Goal: Information Seeking & Learning: Check status

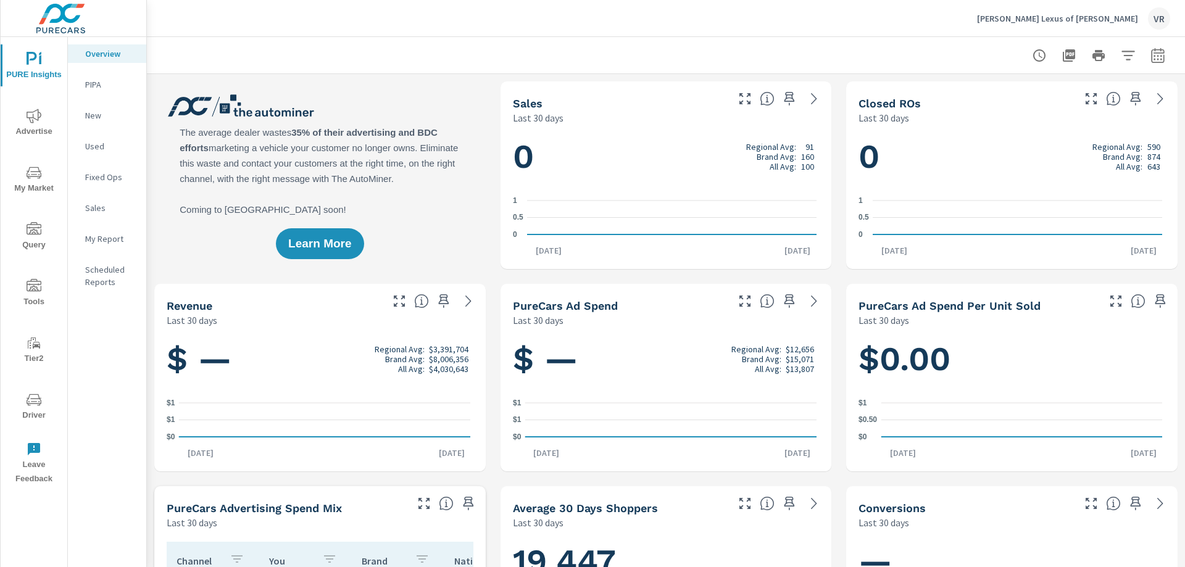
scroll to position [1, 0]
click at [39, 404] on icon "nav menu" at bounding box center [34, 399] width 15 height 15
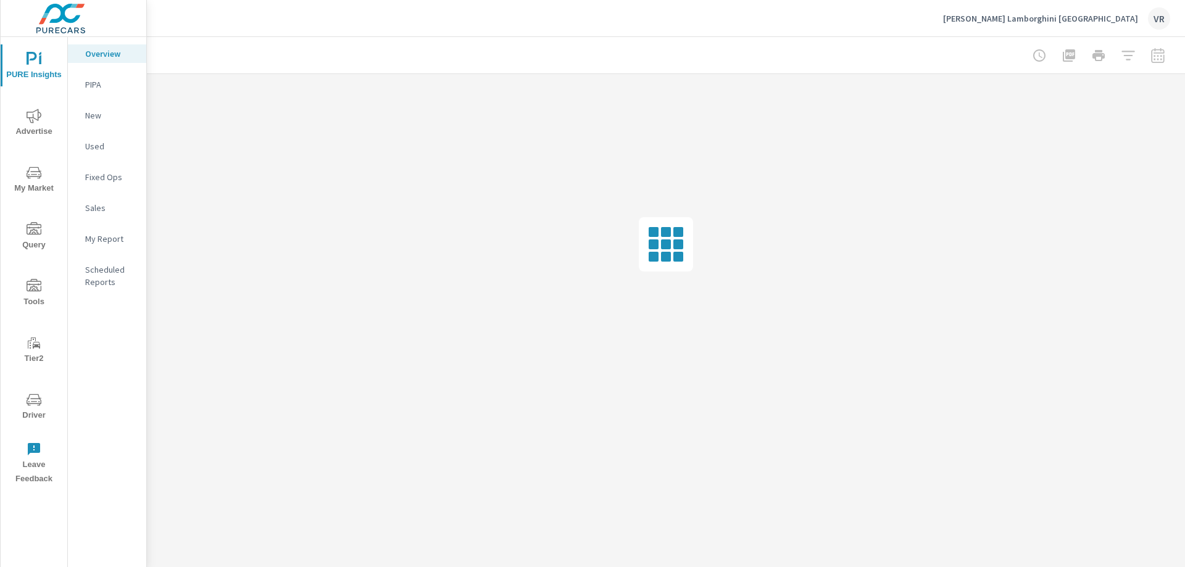
click at [41, 397] on icon "nav menu" at bounding box center [34, 399] width 15 height 15
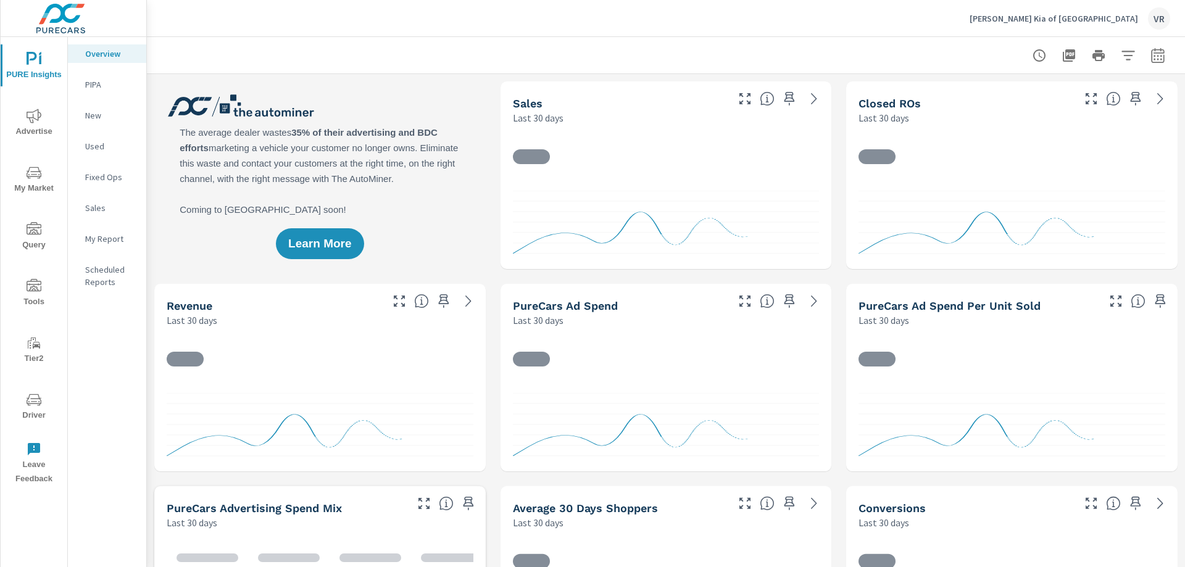
click at [30, 404] on icon "nav menu" at bounding box center [34, 399] width 15 height 15
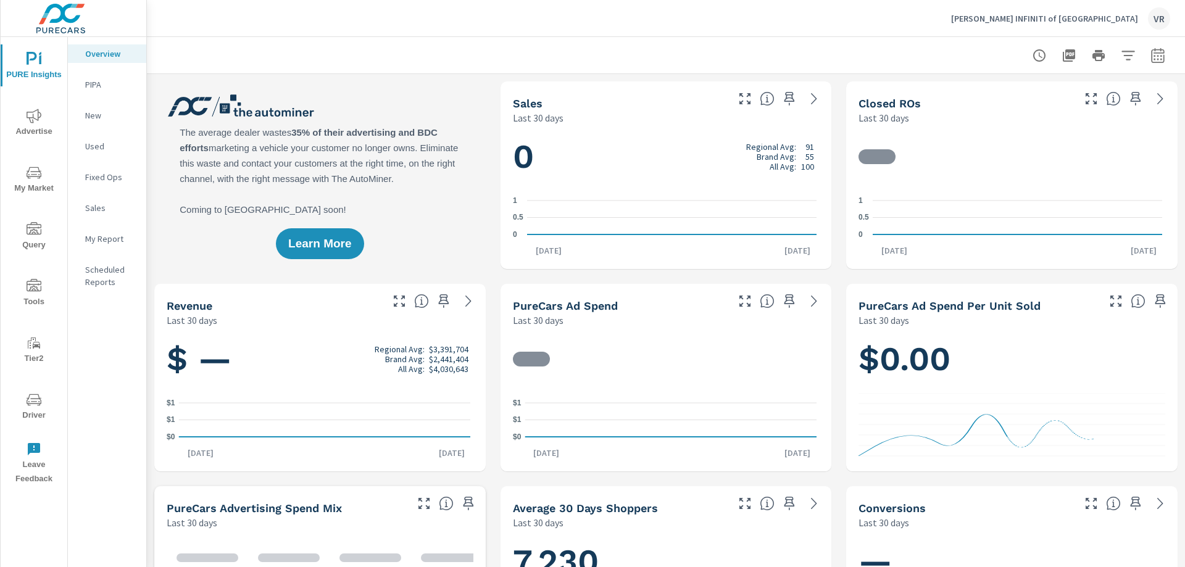
click at [29, 404] on icon "nav menu" at bounding box center [34, 399] width 15 height 15
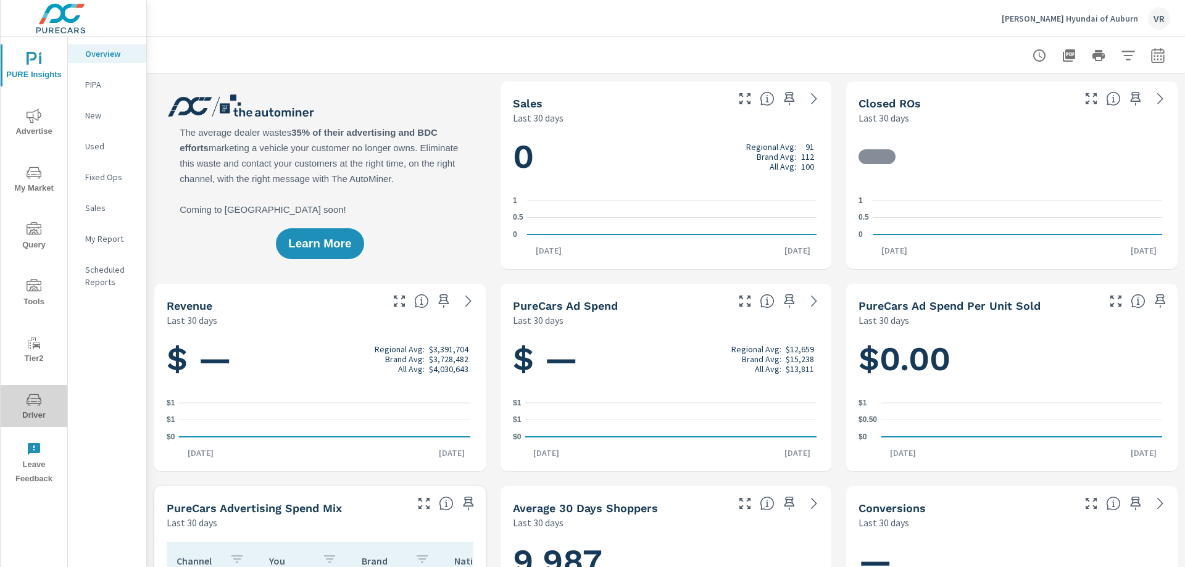
click at [31, 400] on icon "nav menu" at bounding box center [34, 399] width 15 height 15
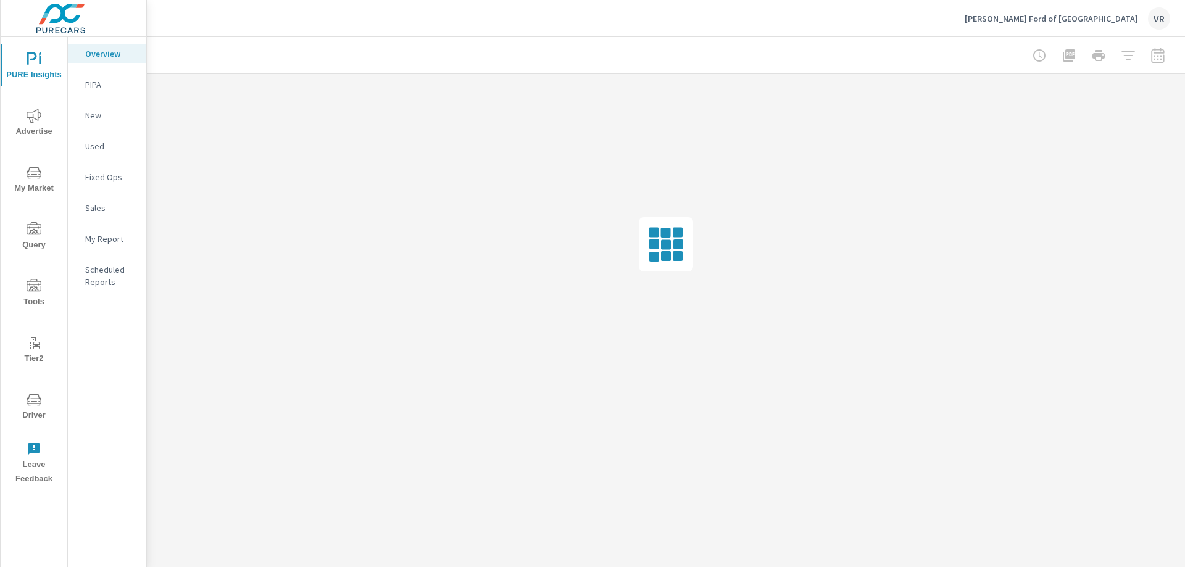
click at [38, 392] on icon "nav menu" at bounding box center [34, 399] width 15 height 15
